Goal: Task Accomplishment & Management: Manage account settings

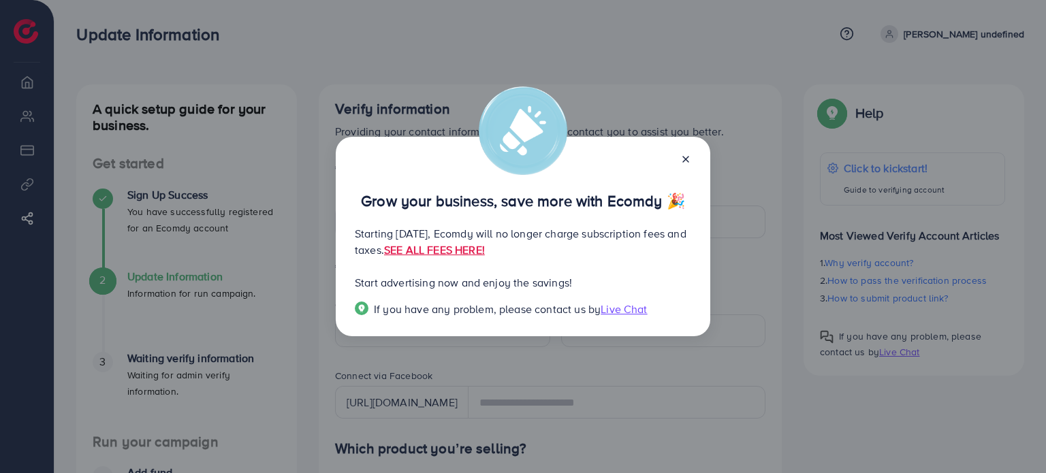
click at [679, 159] on div at bounding box center [680, 159] width 22 height 16
click at [682, 159] on icon at bounding box center [685, 159] width 11 height 11
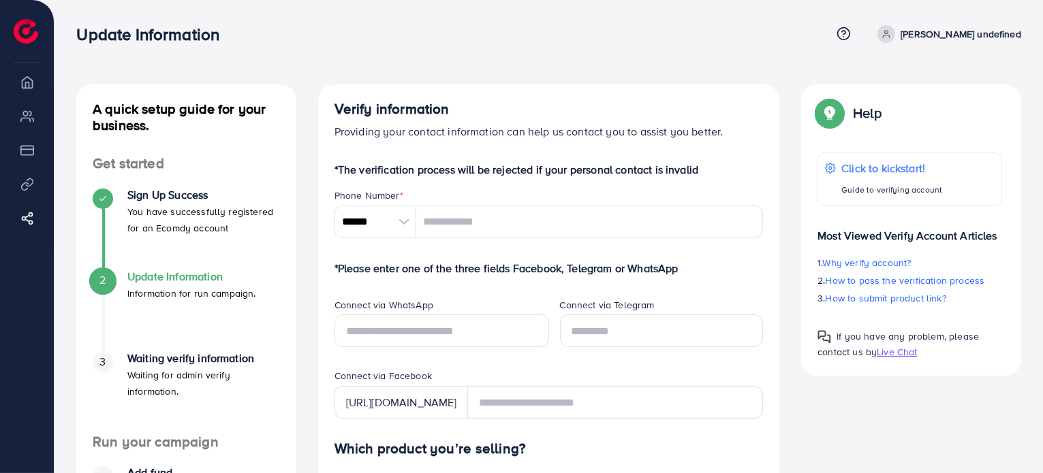
click at [891, 30] on icon at bounding box center [886, 34] width 10 height 10
click at [932, 78] on span "Log out" at bounding box center [939, 81] width 37 height 16
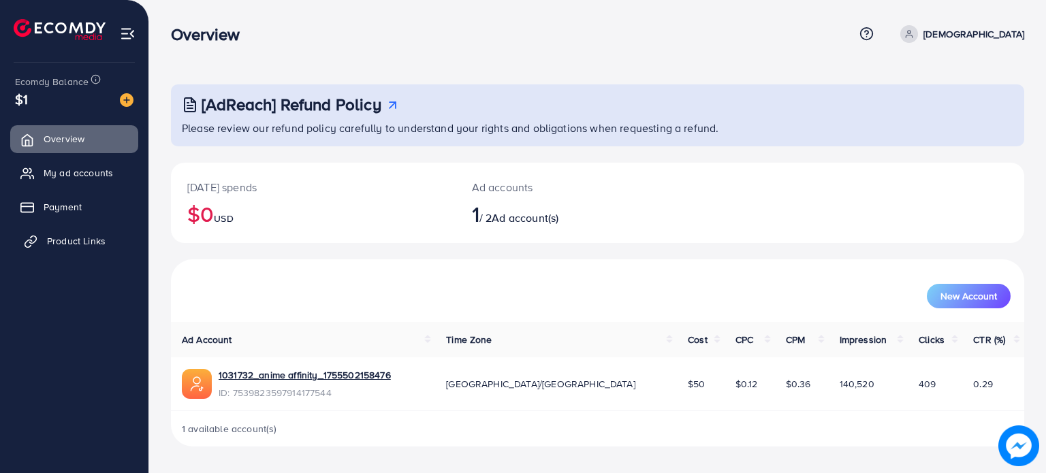
click at [83, 243] on span "Product Links" at bounding box center [76, 241] width 59 height 14
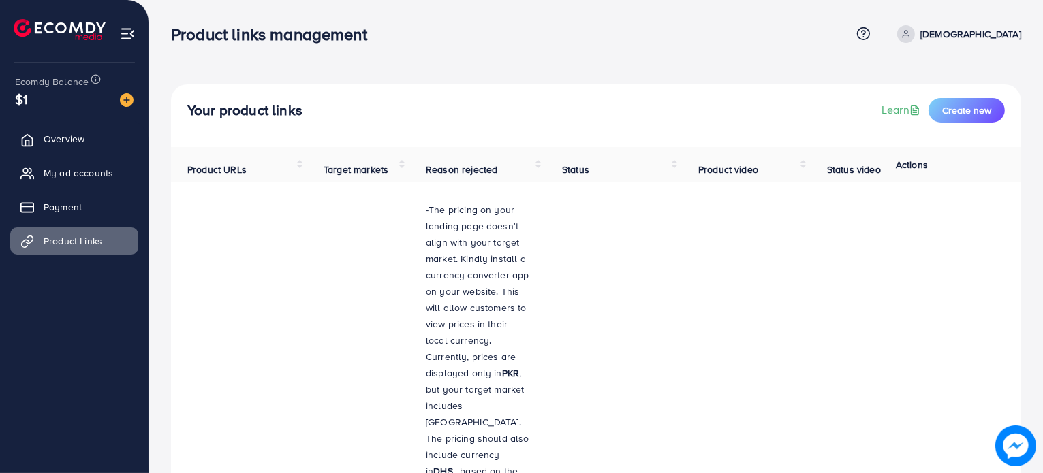
click at [81, 222] on ul "Overview My ad accounts Payment Product Links" at bounding box center [74, 195] width 148 height 150
click at [81, 206] on span "Payment" at bounding box center [66, 207] width 38 height 14
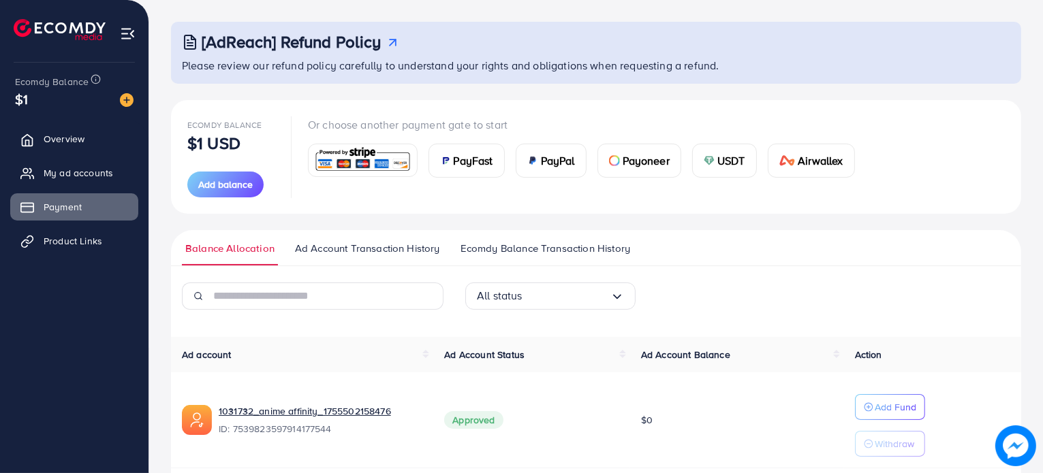
scroll to position [114, 0]
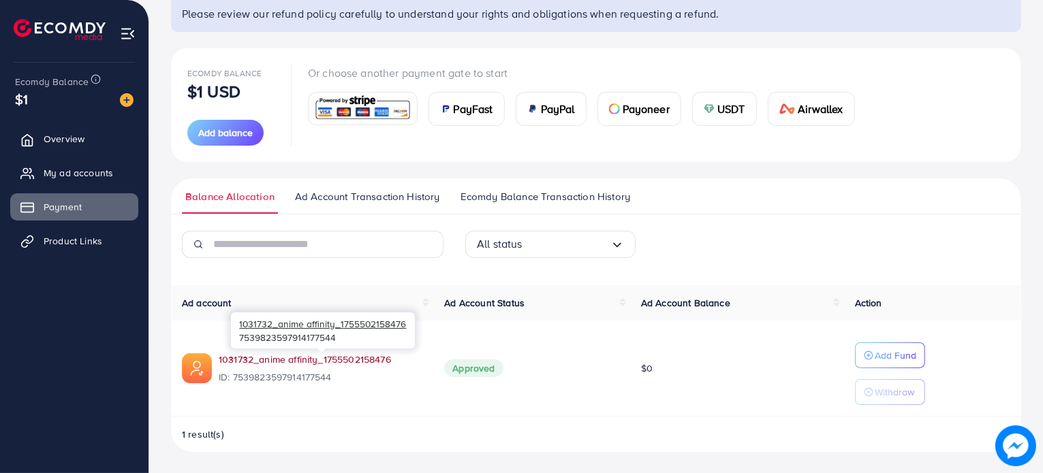
click at [304, 356] on link "1031732_anime affinity_1755502158476" at bounding box center [305, 360] width 172 height 14
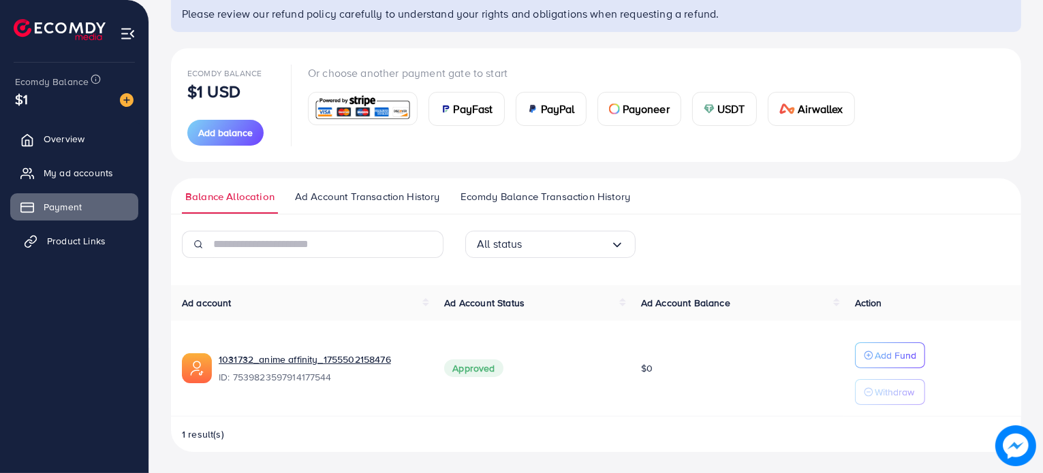
click at [76, 247] on span "Product Links" at bounding box center [76, 241] width 59 height 14
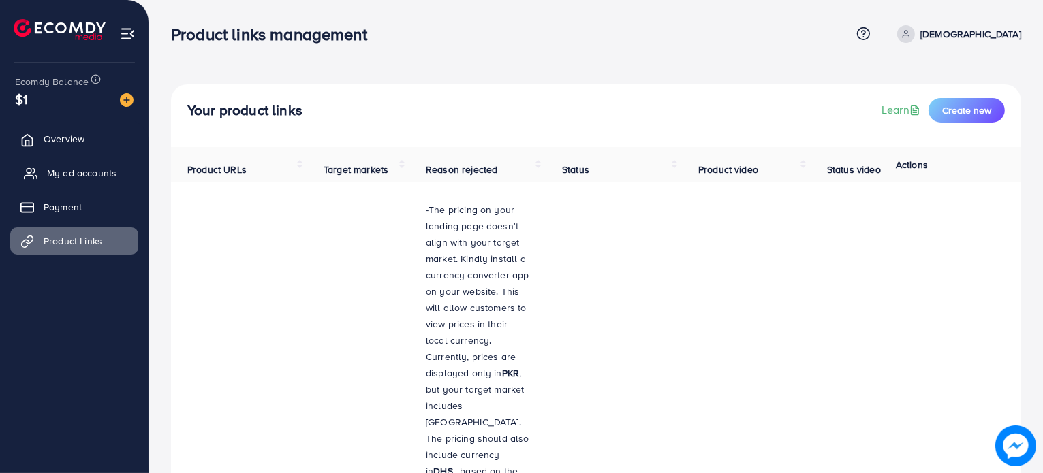
click at [90, 171] on span "My ad accounts" at bounding box center [81, 173] width 69 height 14
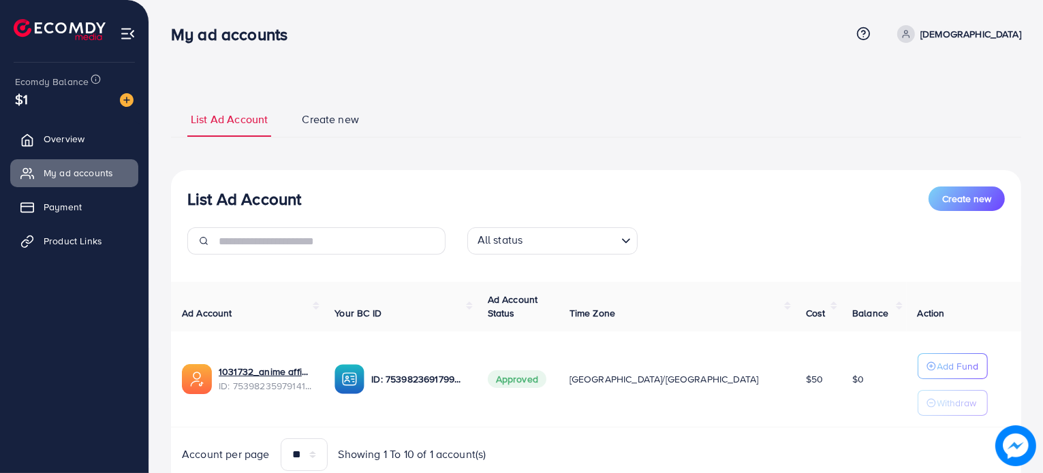
scroll to position [51, 0]
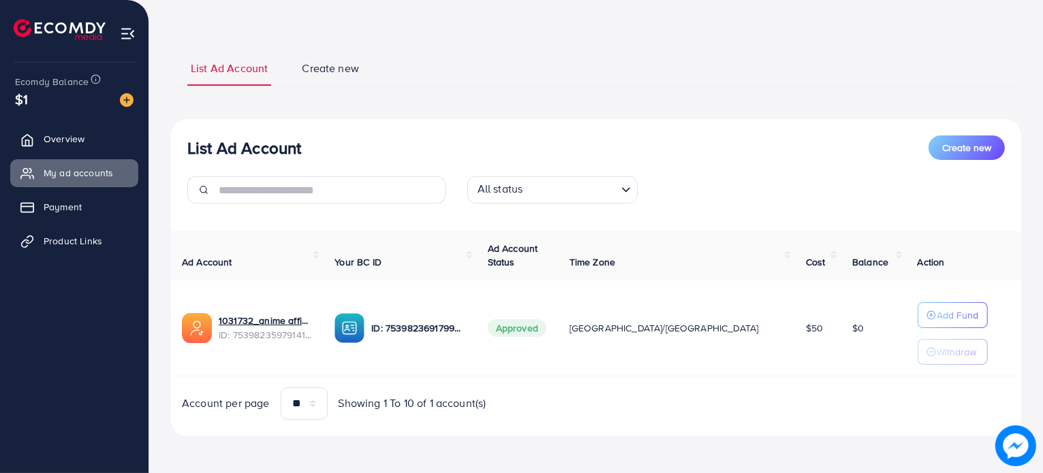
click at [129, 28] on img at bounding box center [128, 34] width 16 height 16
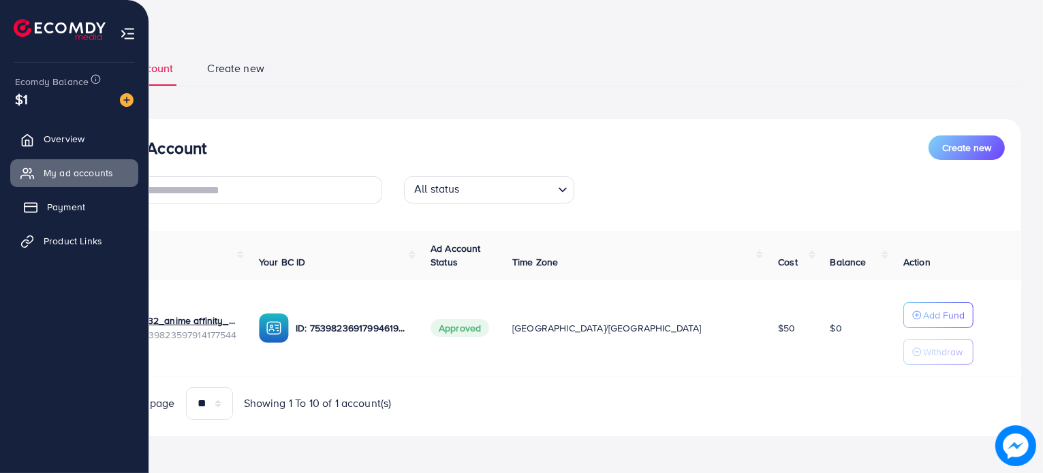
click at [77, 208] on span "Payment" at bounding box center [66, 207] width 38 height 14
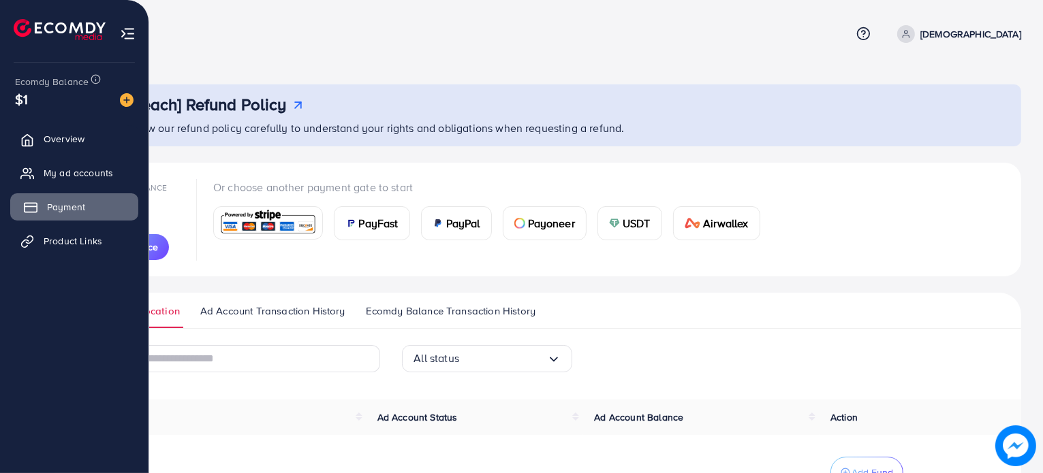
click at [77, 208] on span "Payment" at bounding box center [66, 207] width 38 height 14
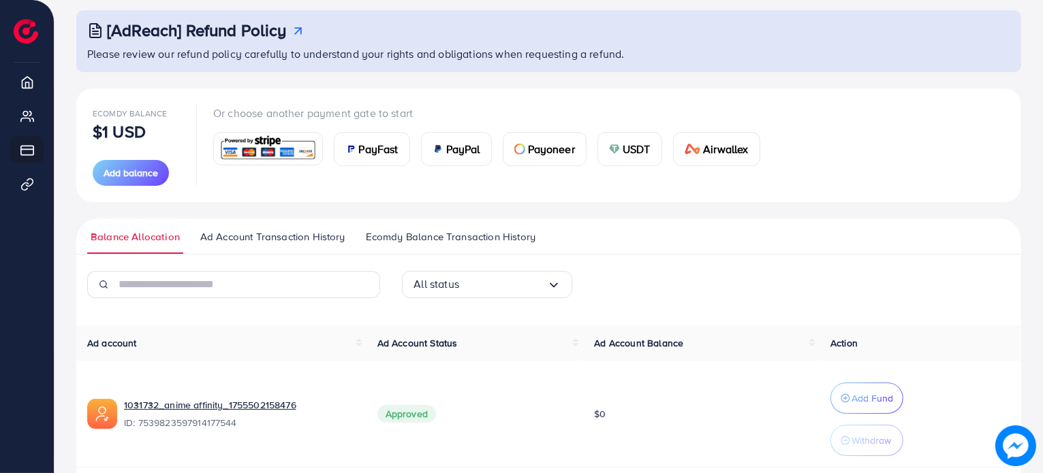
scroll to position [125, 0]
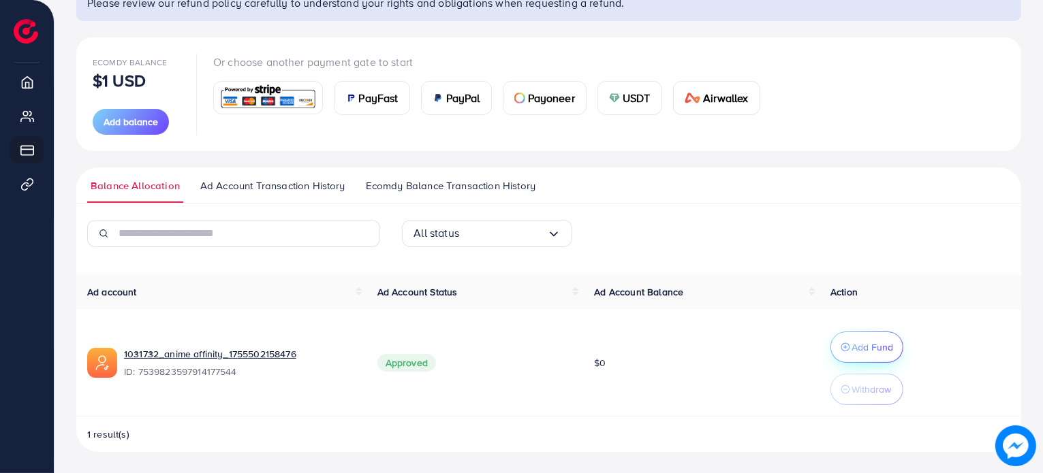
click at [884, 344] on p "Add Fund" at bounding box center [872, 347] width 42 height 16
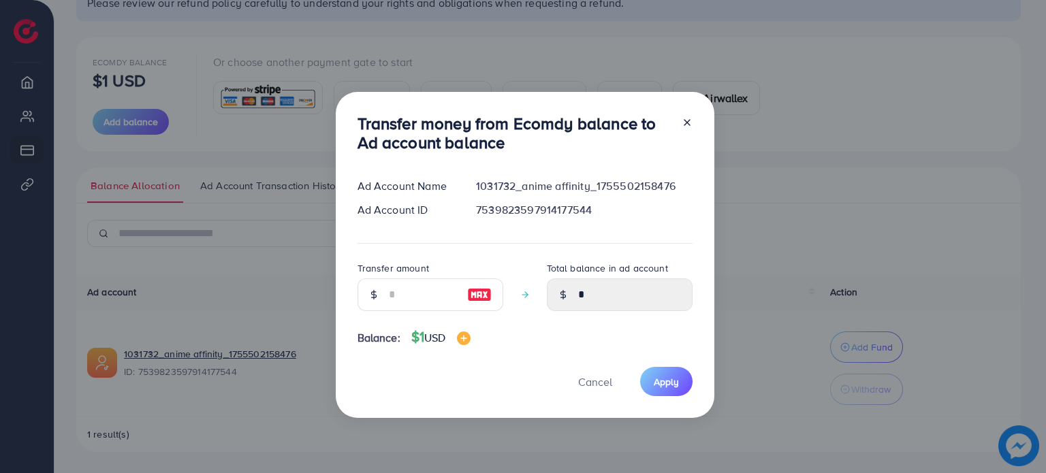
click at [511, 210] on div "7539823597914177544" at bounding box center [584, 210] width 238 height 16
click at [685, 120] on icon at bounding box center [687, 122] width 11 height 11
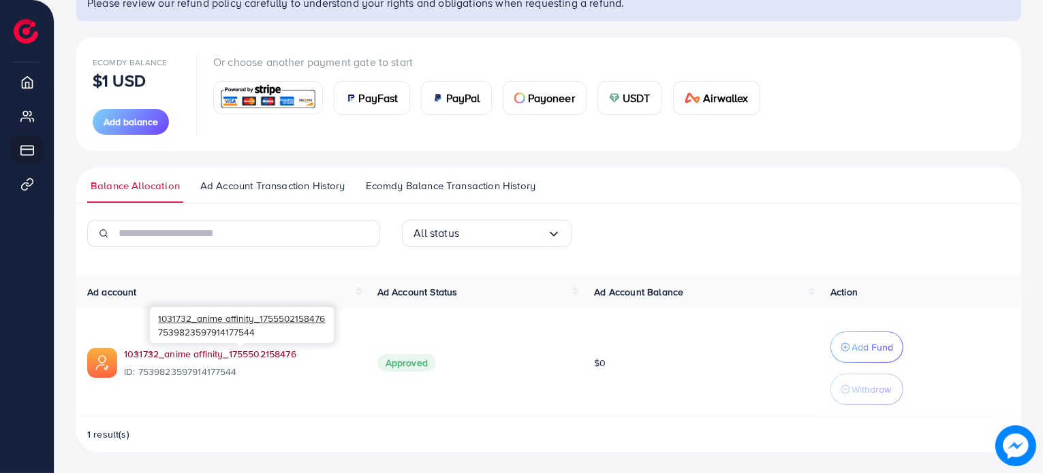
click at [240, 360] on link "1031732_anime affinity_1755502158476" at bounding box center [210, 354] width 172 height 14
